Goal: Find specific page/section: Find specific page/section

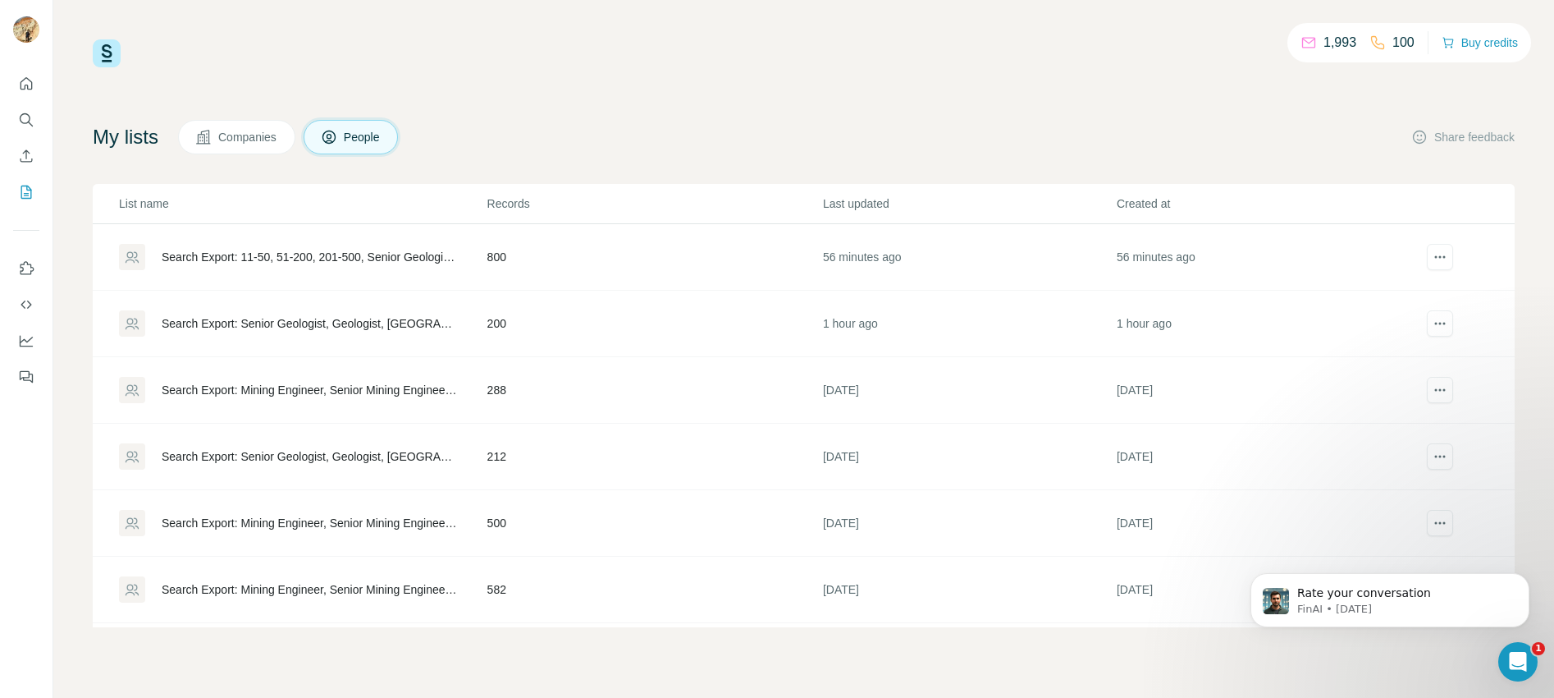
click at [491, 266] on td "800" at bounding box center [655, 257] width 336 height 66
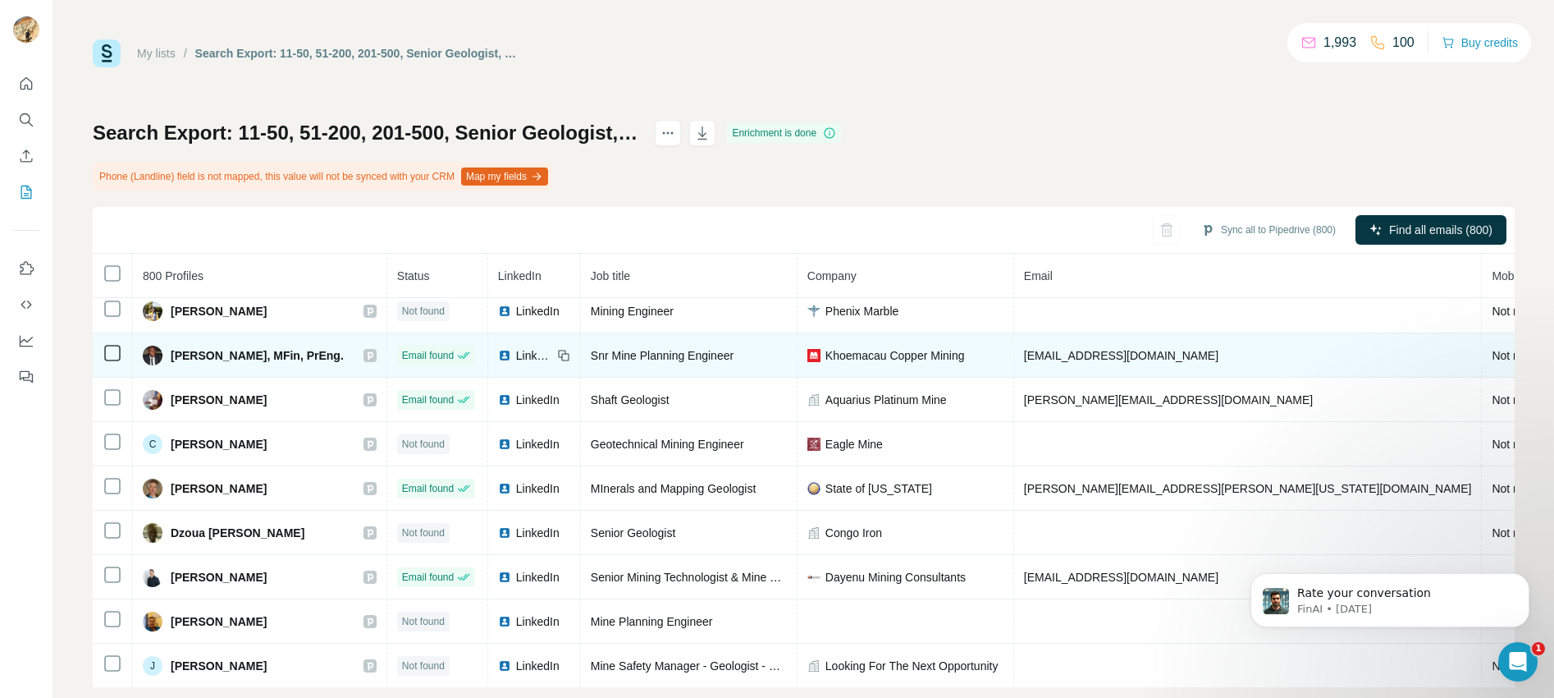
scroll to position [2270, 0]
